Goal: Transaction & Acquisition: Purchase product/service

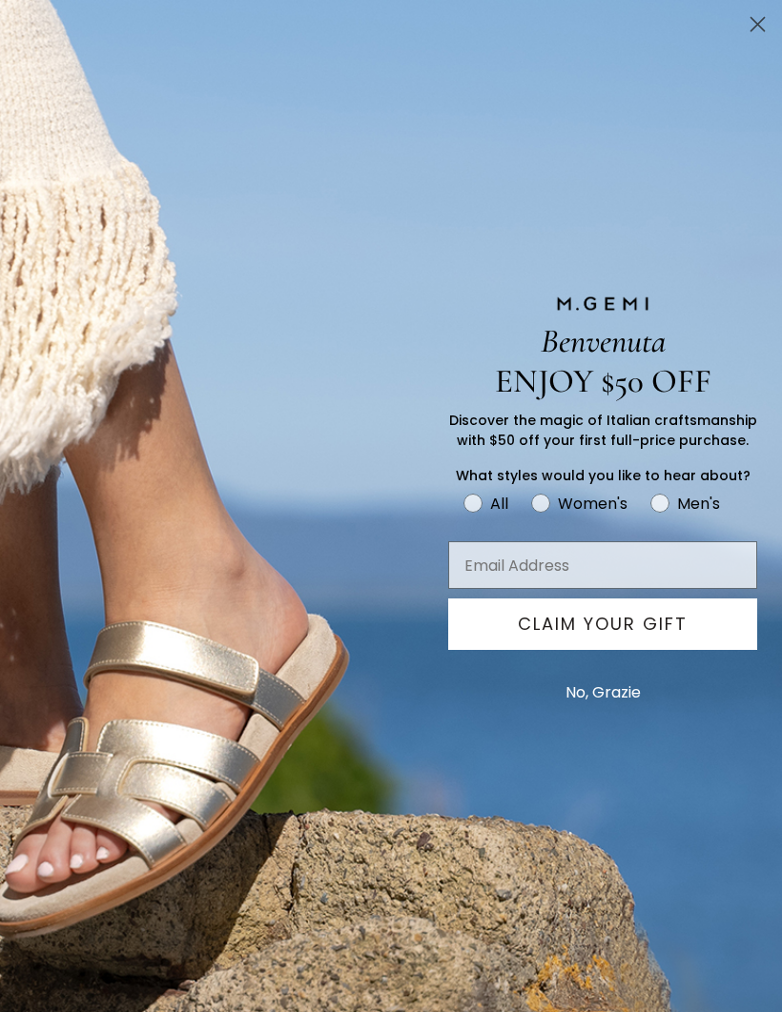
click at [755, 26] on icon "Close dialog" at bounding box center [757, 24] width 13 height 13
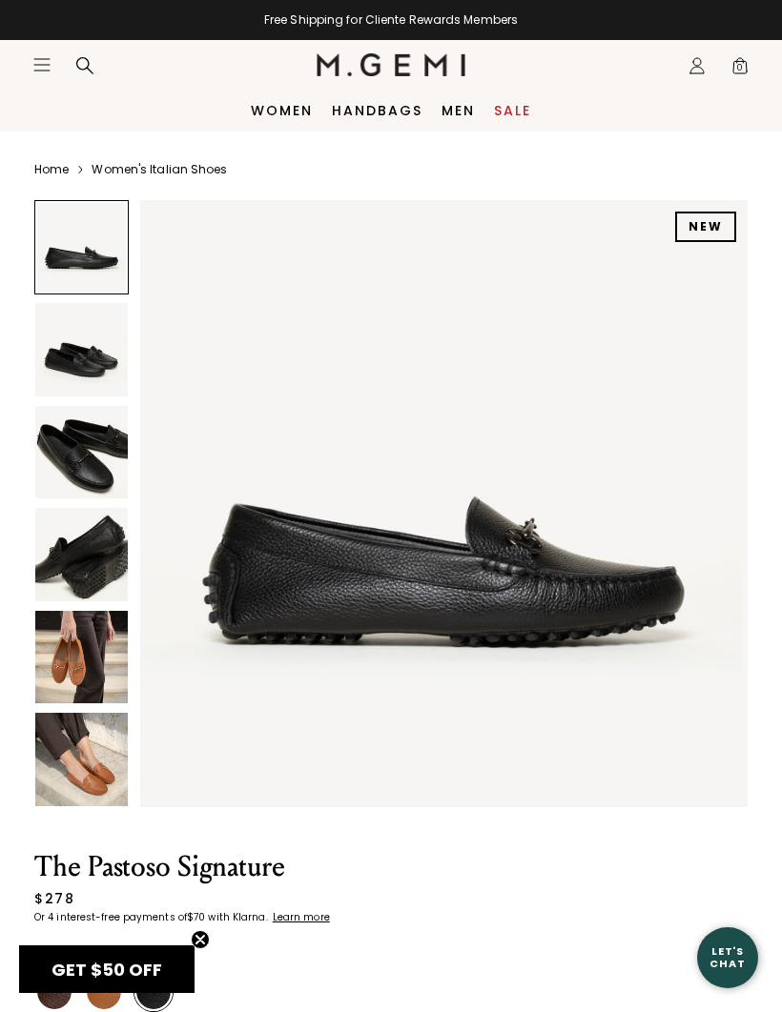
click at [79, 362] on img at bounding box center [81, 349] width 92 height 92
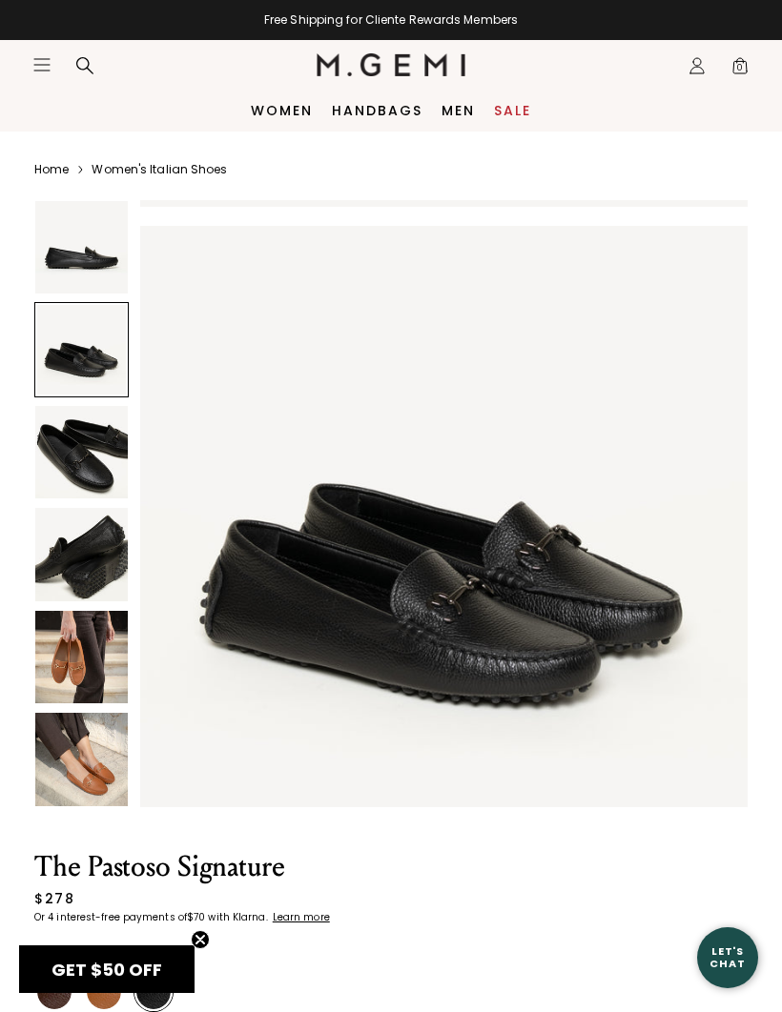
scroll to position [626, 0]
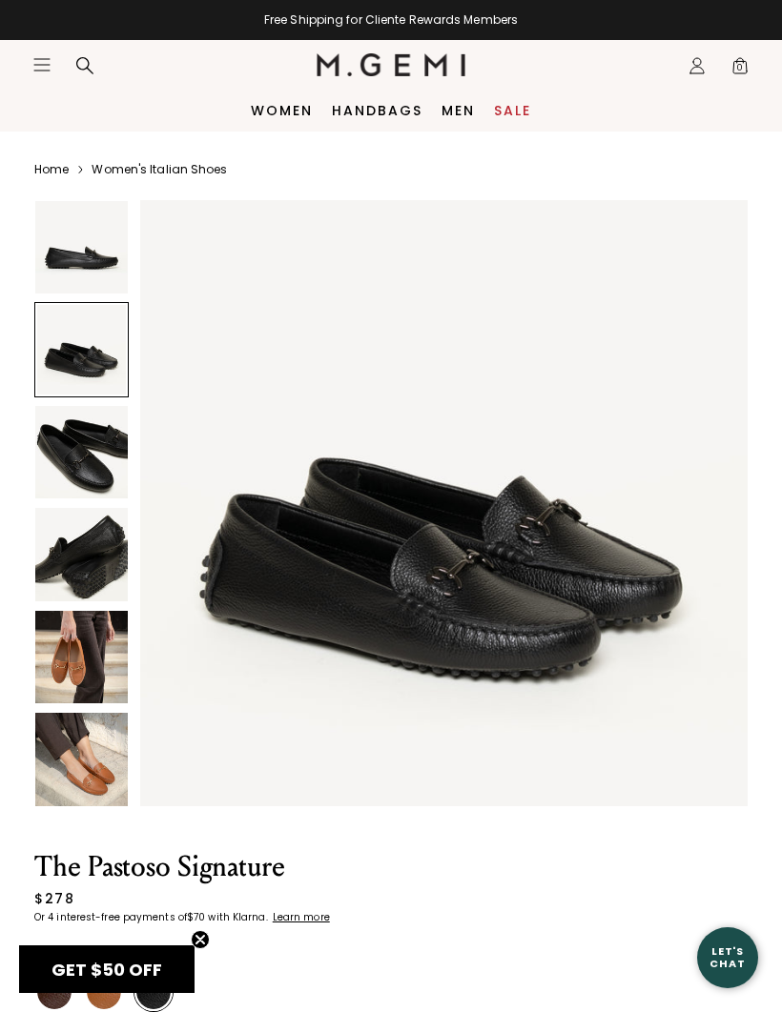
click at [73, 458] on img at bounding box center [81, 452] width 92 height 92
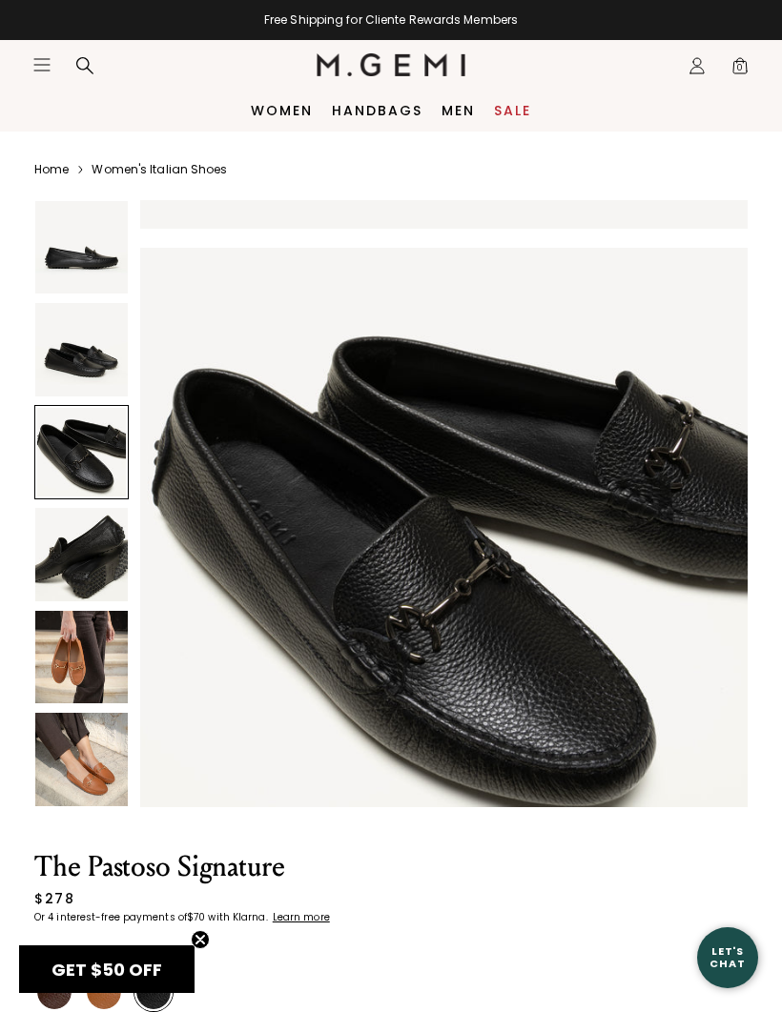
scroll to position [1252, 0]
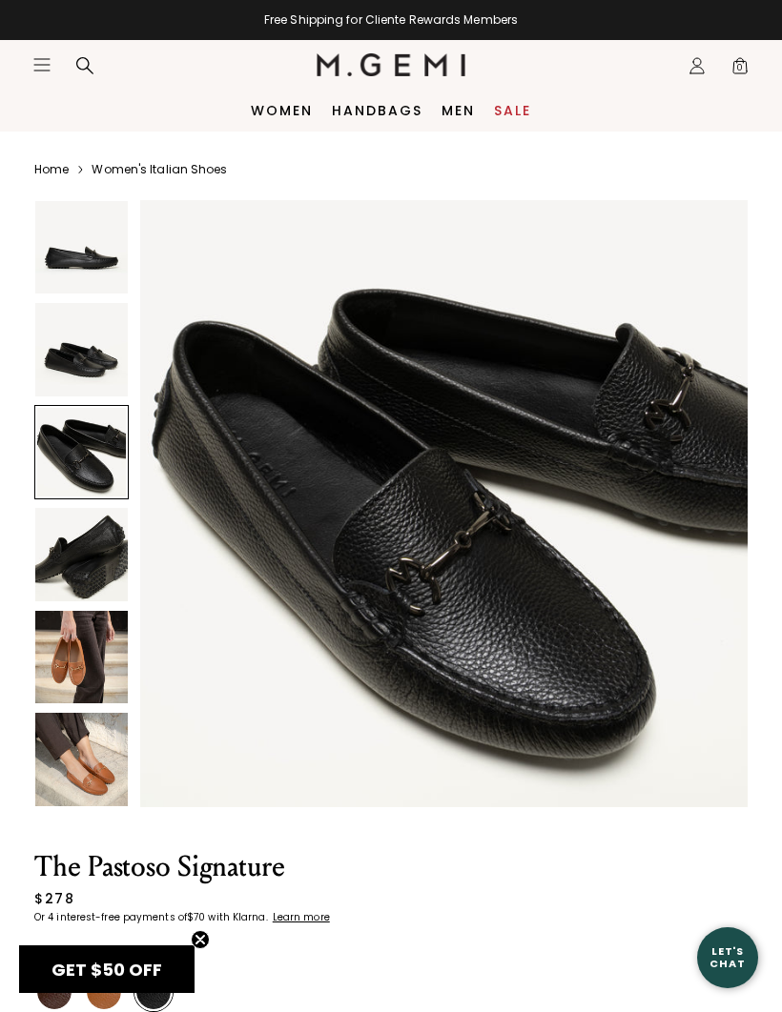
click at [71, 560] on img at bounding box center [81, 554] width 92 height 92
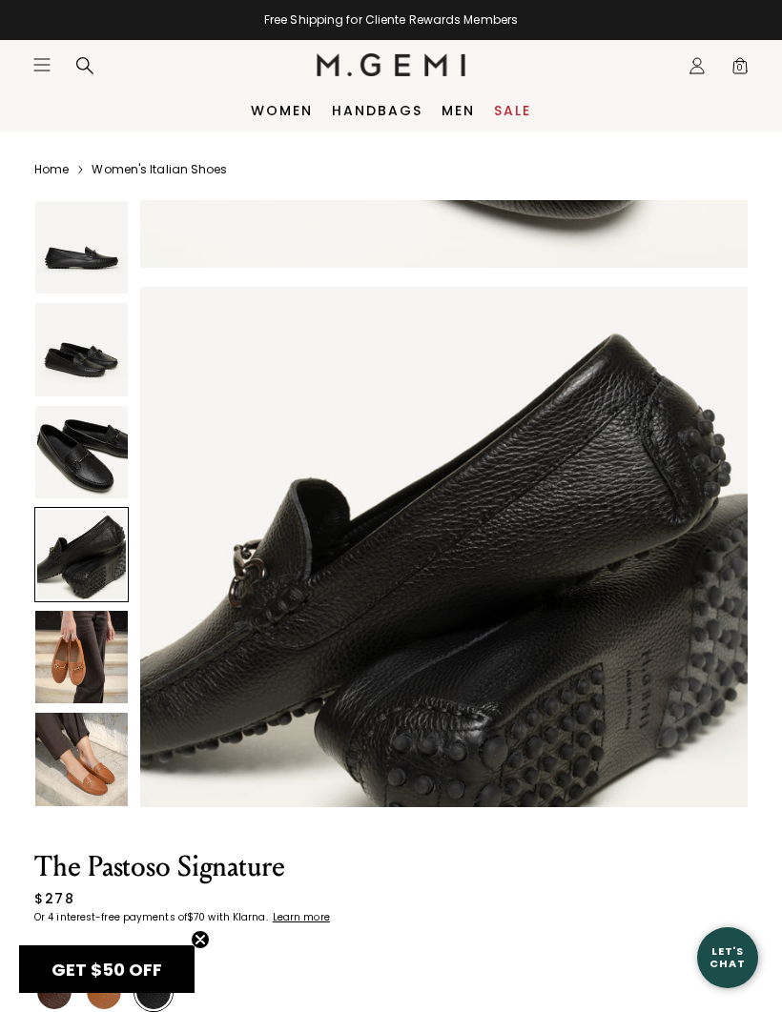
scroll to position [1878, 0]
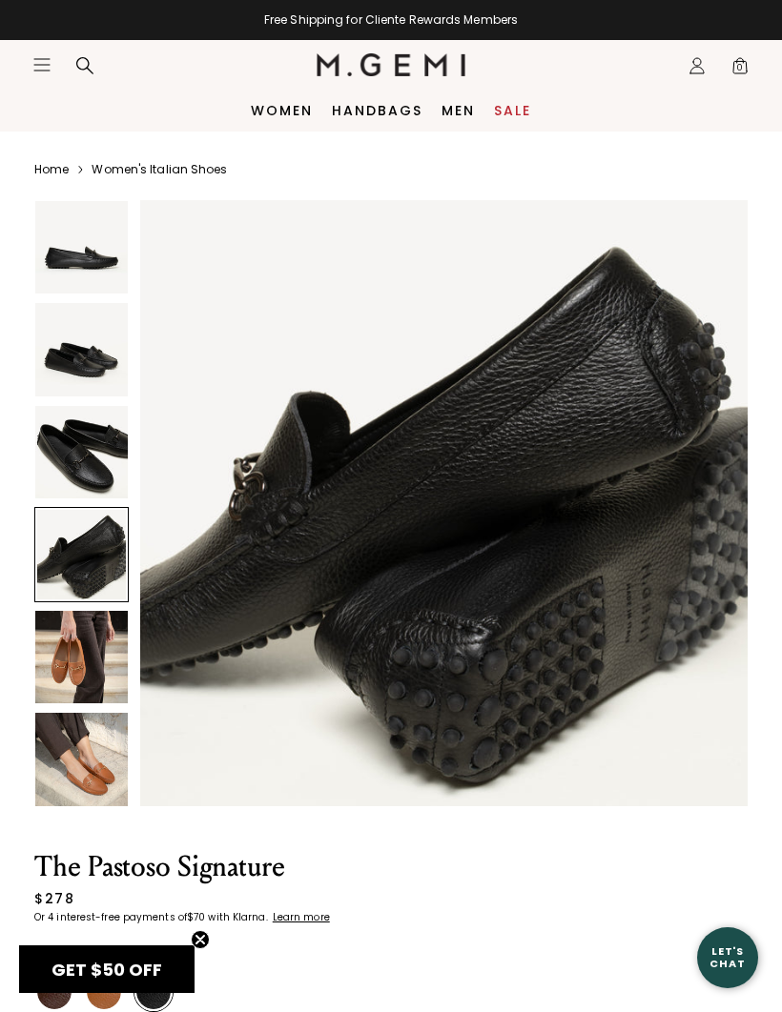
click at [73, 461] on img at bounding box center [81, 452] width 92 height 92
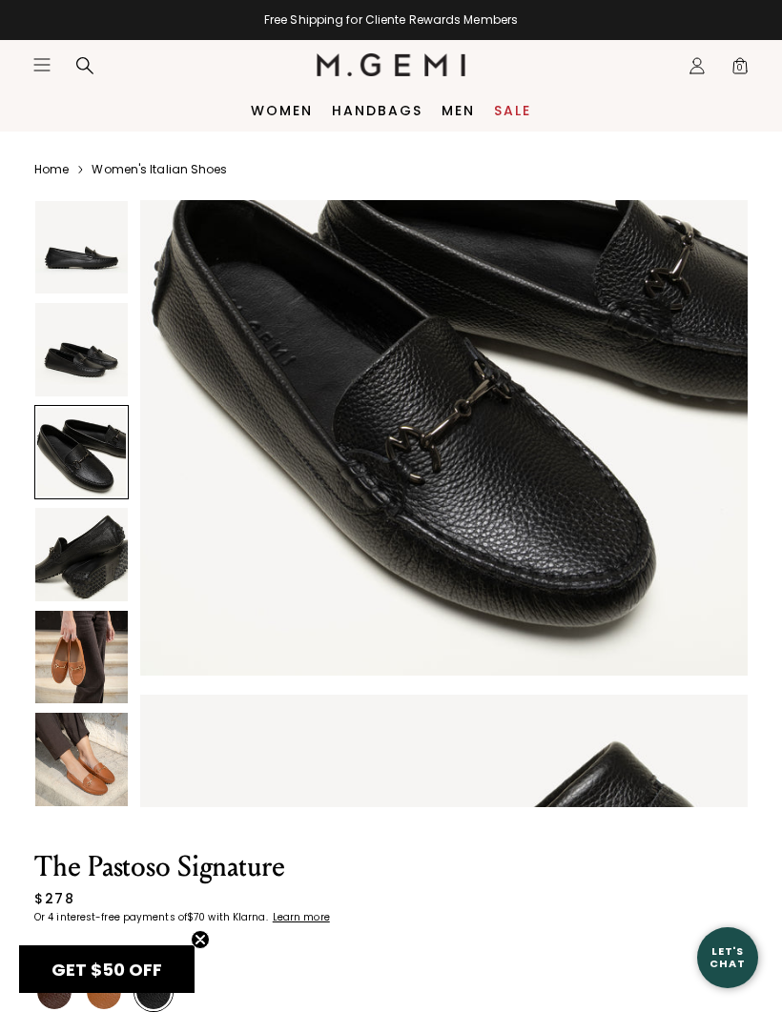
scroll to position [1252, 0]
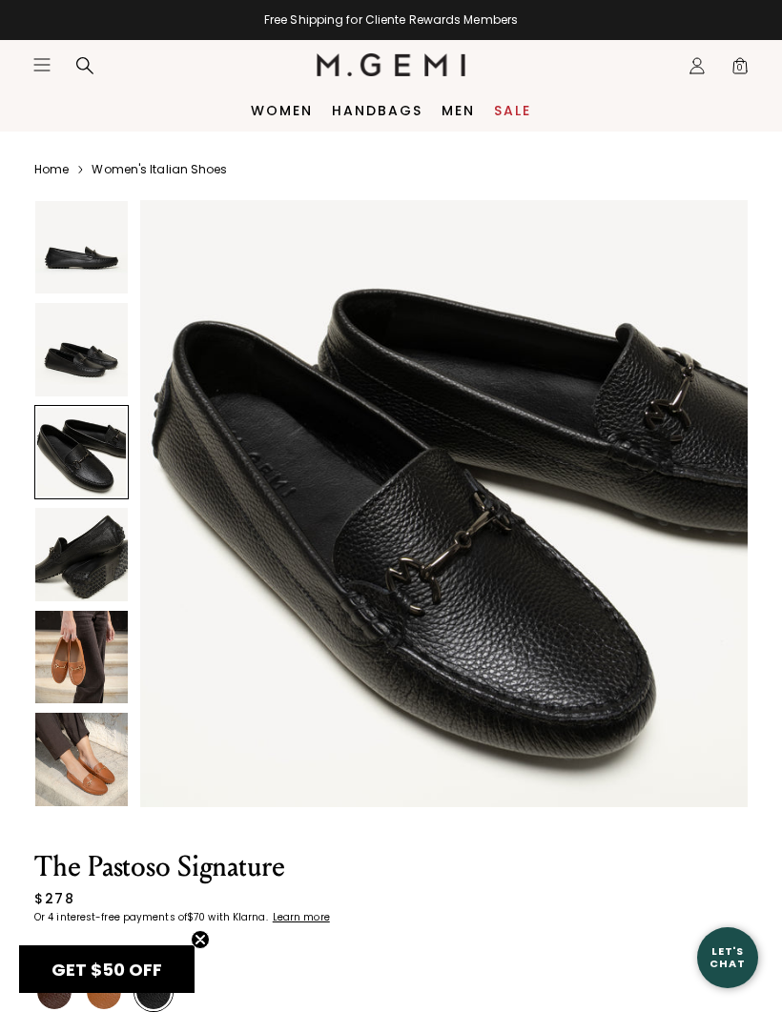
click at [69, 560] on img at bounding box center [81, 554] width 92 height 92
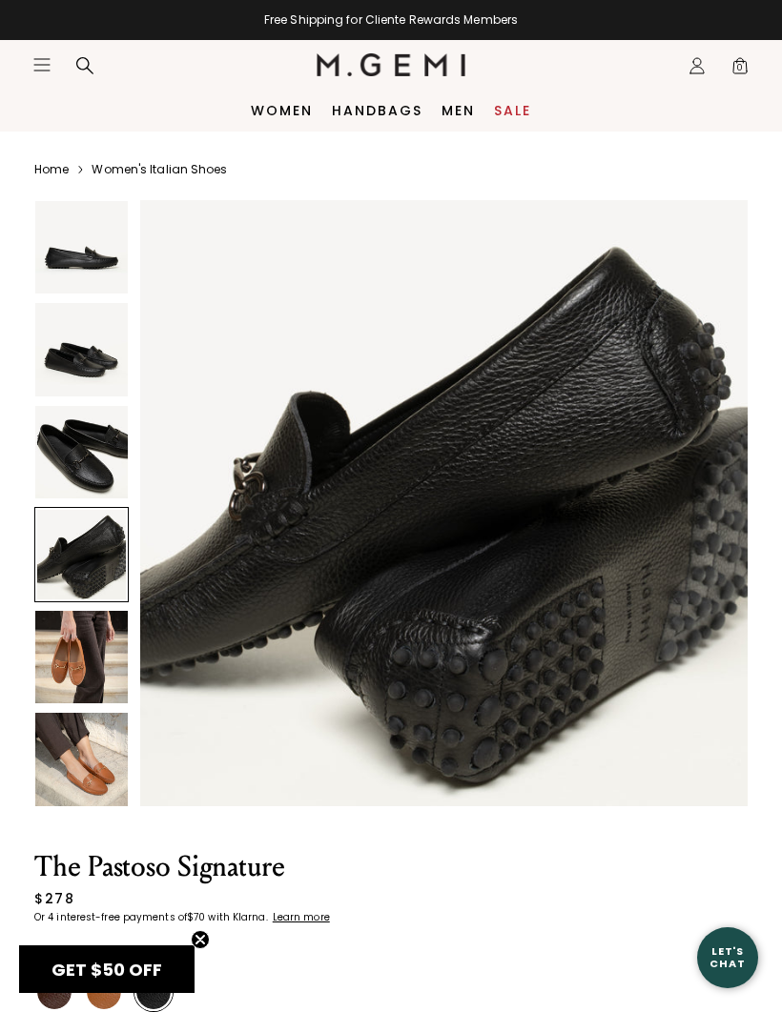
click at [66, 641] on img at bounding box center [81, 657] width 92 height 92
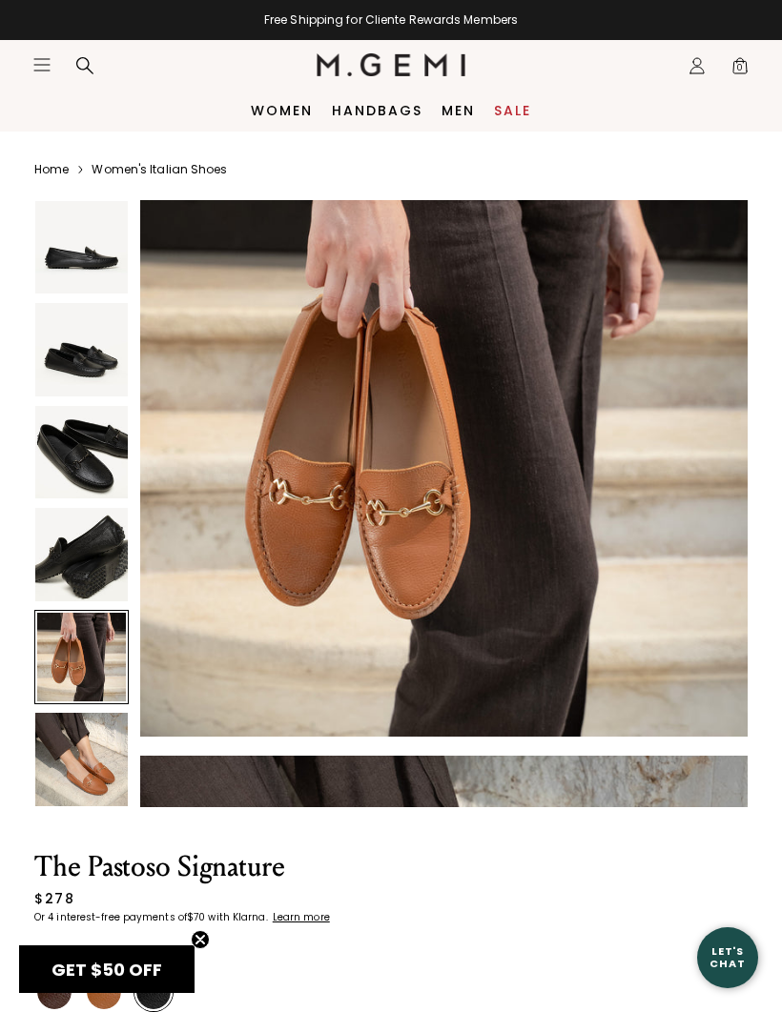
scroll to position [2578, 0]
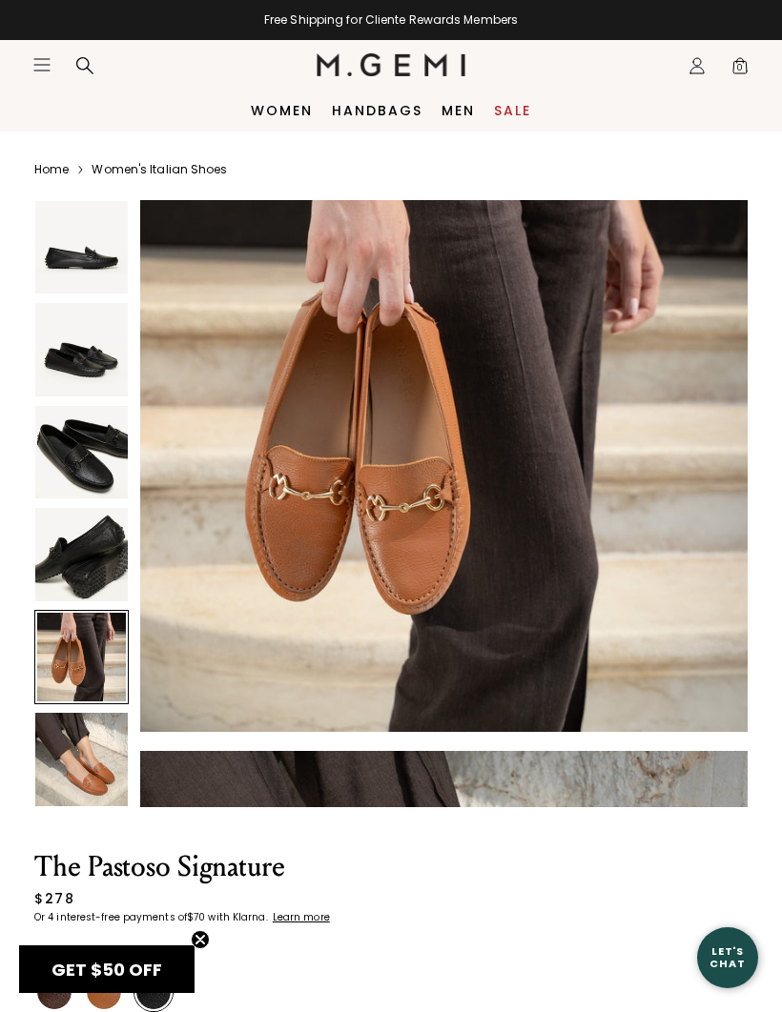
click at [52, 749] on img at bounding box center [81, 759] width 92 height 92
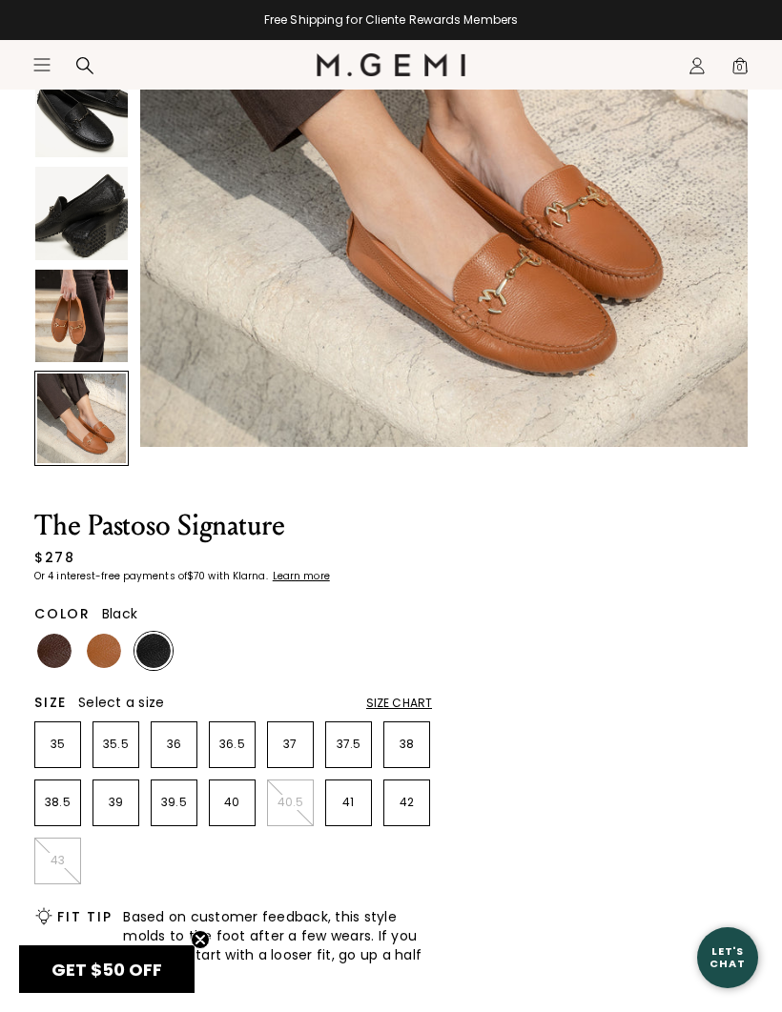
scroll to position [346, 0]
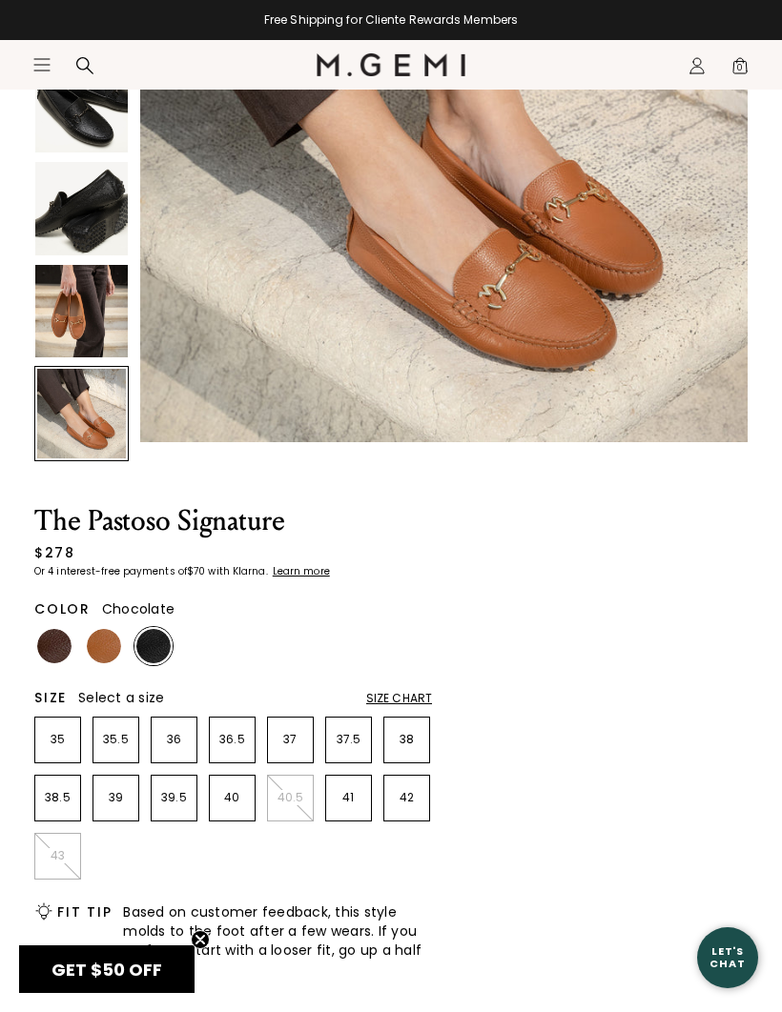
click at [49, 654] on img at bounding box center [54, 646] width 34 height 34
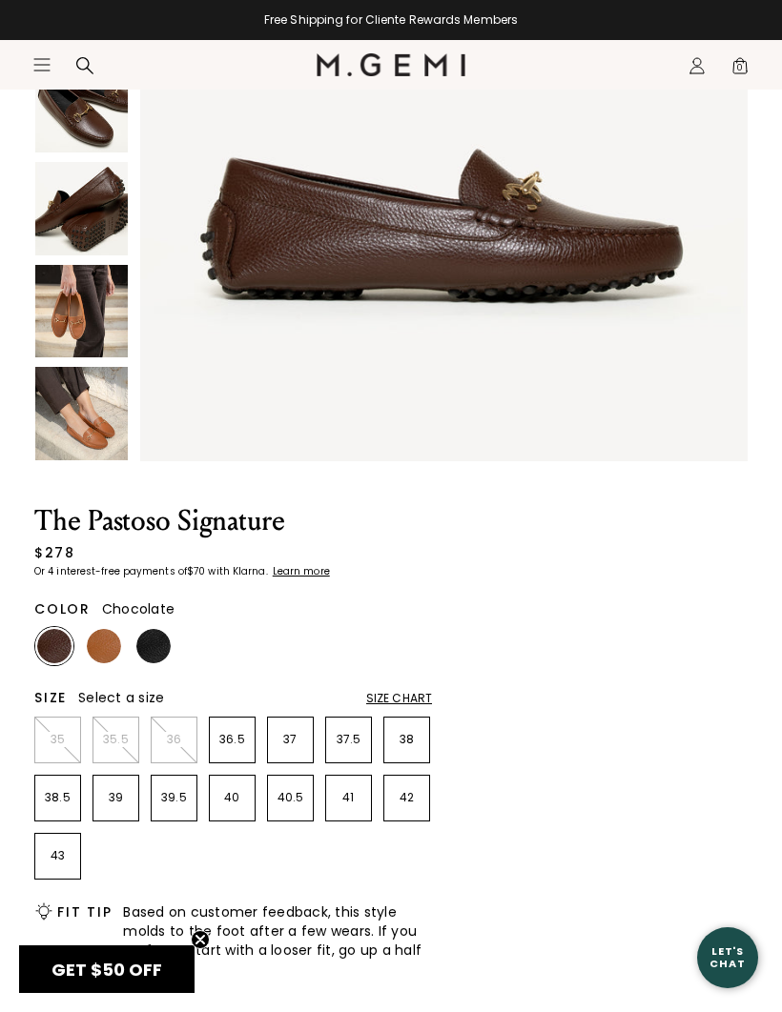
click at [101, 641] on img at bounding box center [104, 646] width 34 height 34
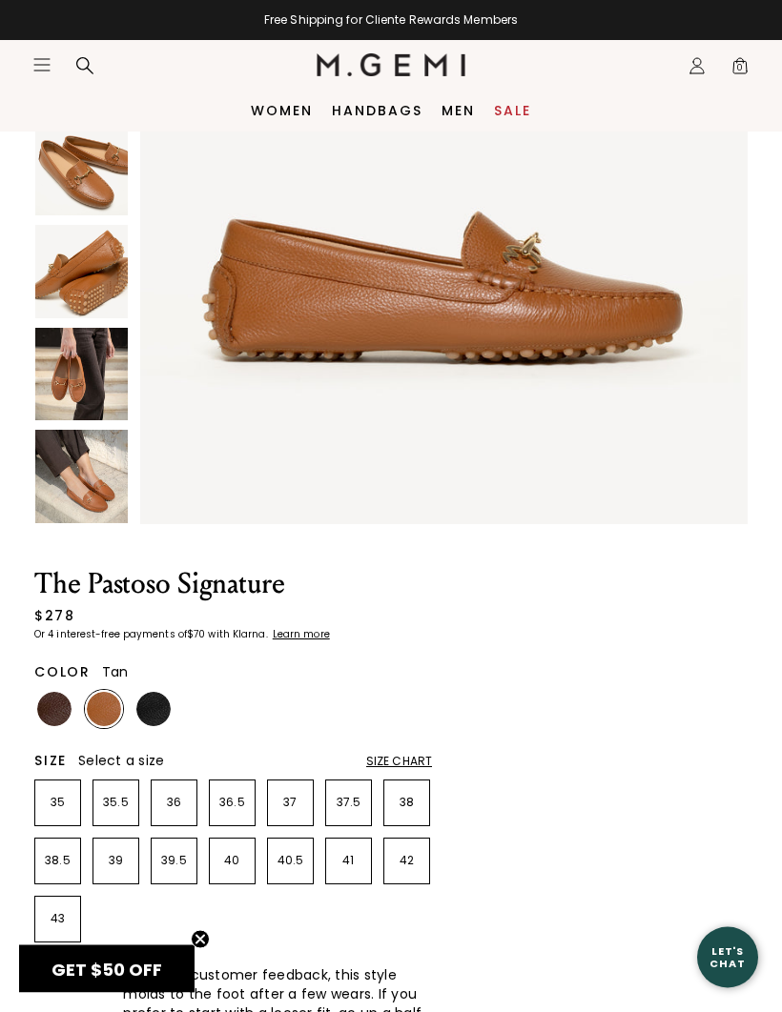
scroll to position [274, 0]
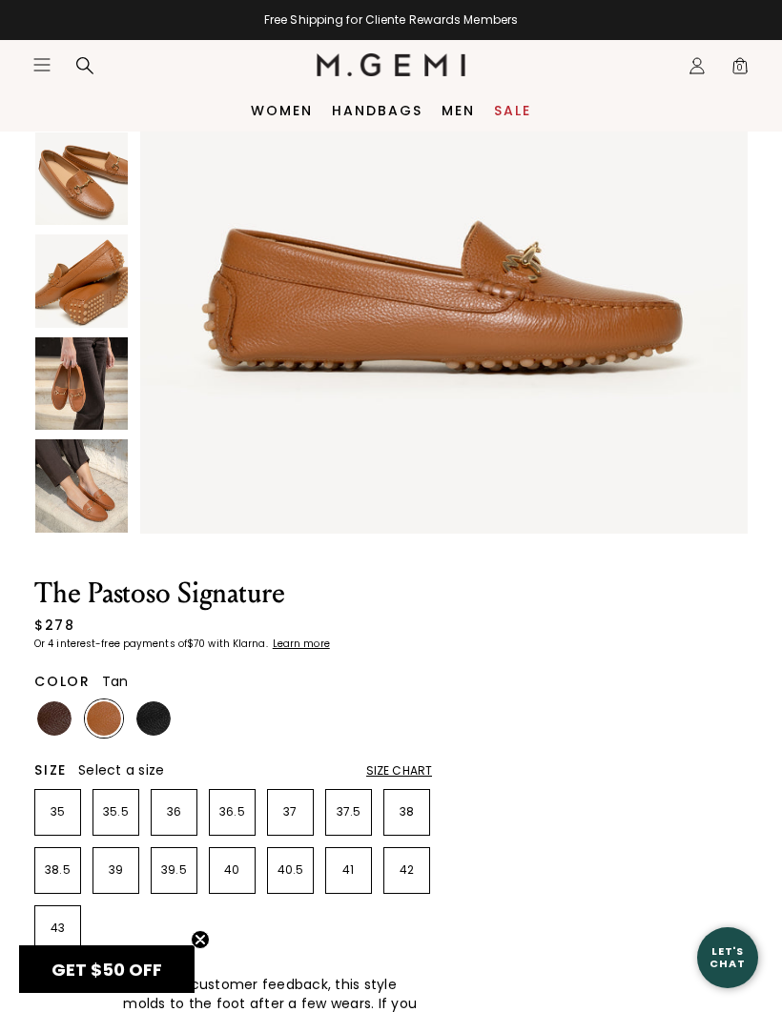
click at [88, 397] on img at bounding box center [81, 383] width 92 height 92
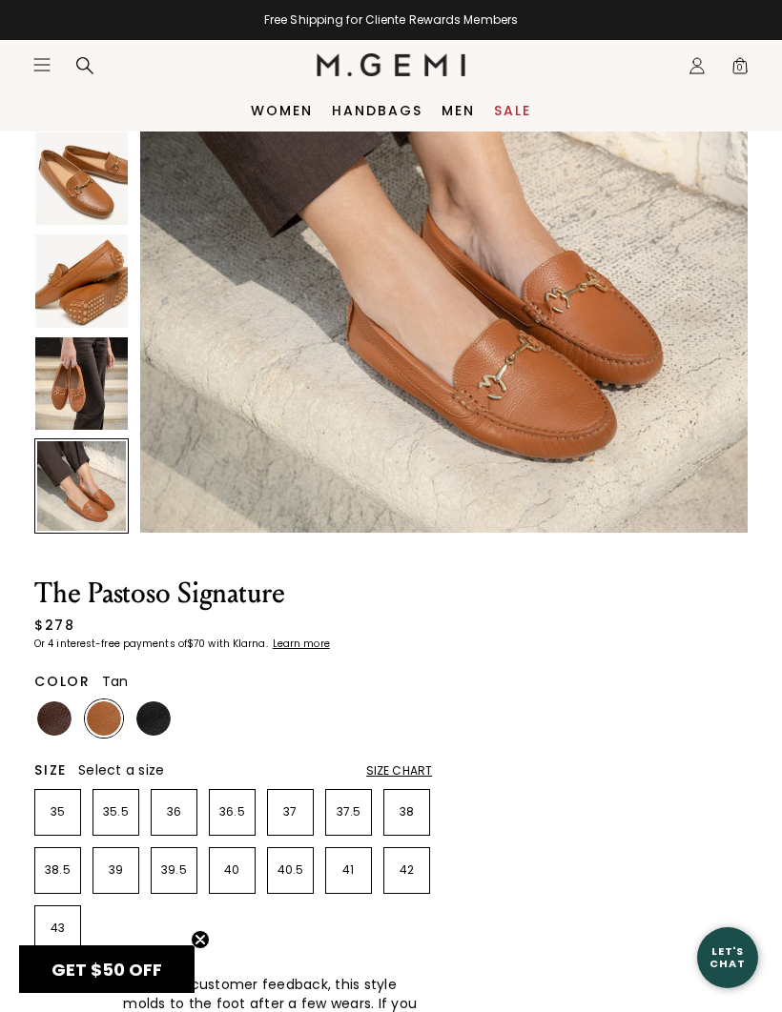
scroll to position [3131, 0]
